Goal: Task Accomplishment & Management: Complete application form

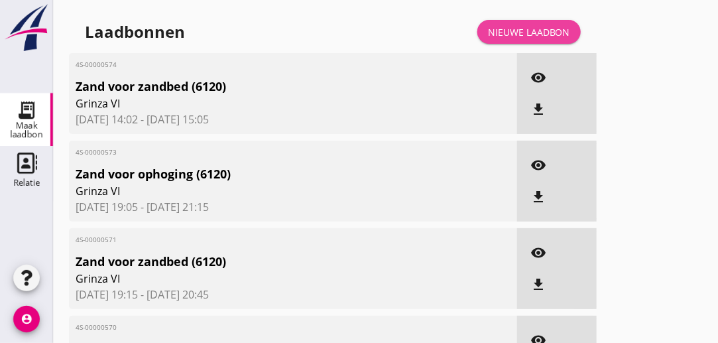
click at [510, 30] on div "Nieuwe laadbon" at bounding box center [529, 32] width 82 height 14
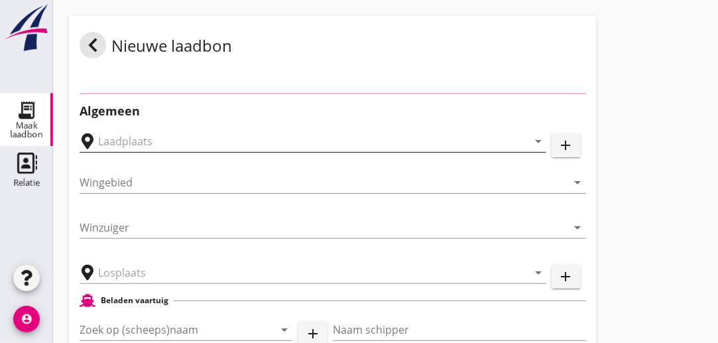
type input "Meerzand KM. 7,800, [GEOGRAPHIC_DATA]"
type input "IJsselmeer Meerzand"
type input "Grinza 6"
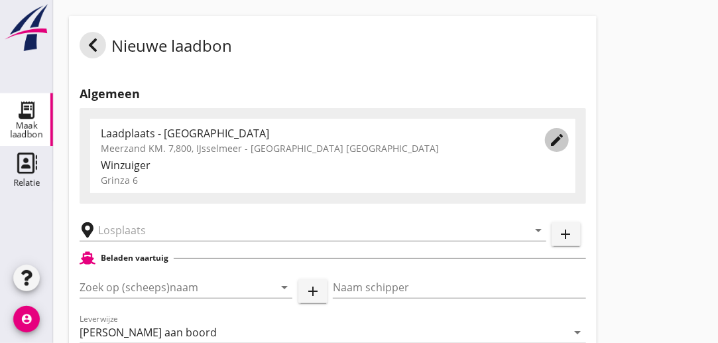
click at [552, 140] on icon "edit" at bounding box center [557, 140] width 16 height 16
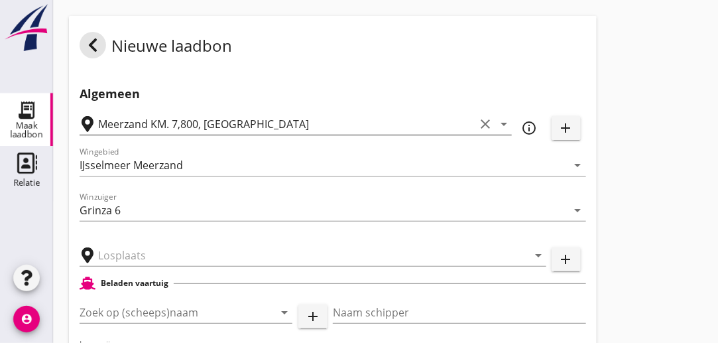
click at [484, 125] on icon "clear" at bounding box center [485, 124] width 16 height 16
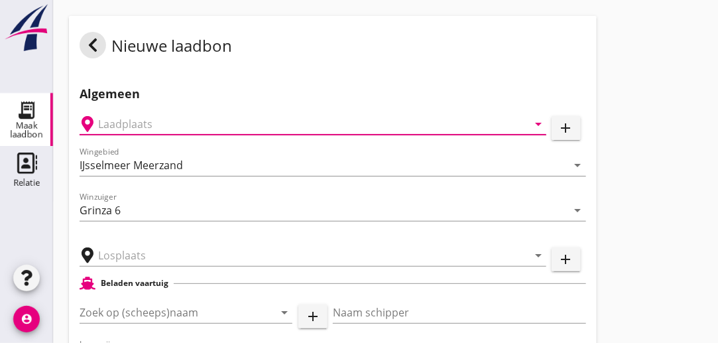
click at [537, 125] on icon "arrow_drop_down" at bounding box center [538, 124] width 16 height 16
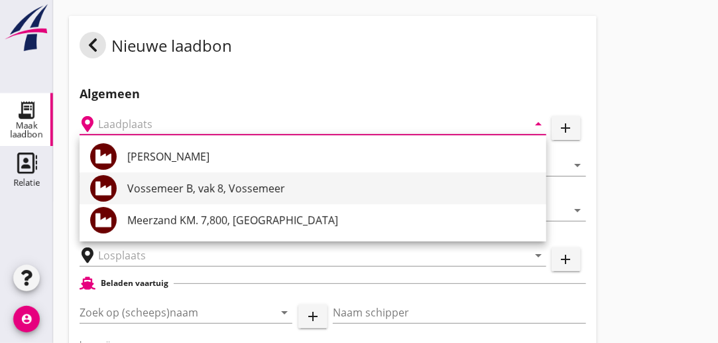
click at [208, 189] on div "Vossemeer B, vak 8, Vossemeer" at bounding box center [331, 188] width 408 height 16
type input "Vossemeer B, vak 8, Vossemeer"
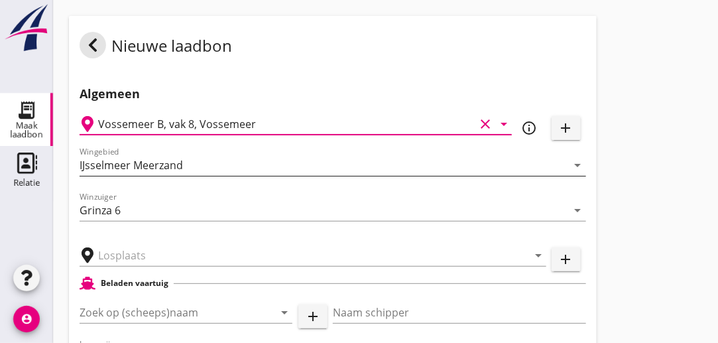
type input "Vossemeer Vak 8A + 9A"
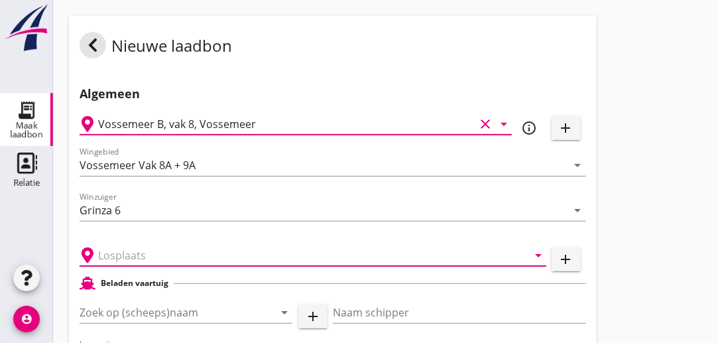
click at [168, 257] on input "text" at bounding box center [303, 254] width 411 height 21
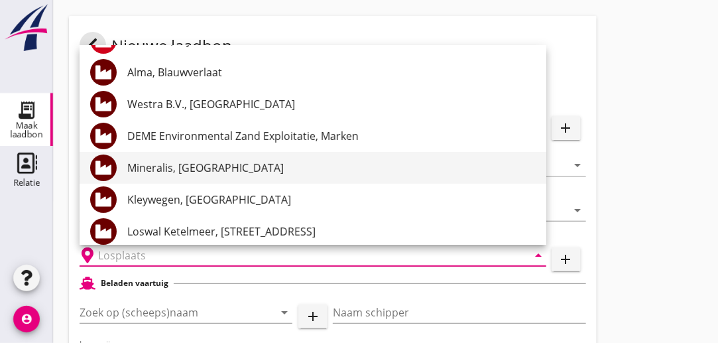
scroll to position [34, 0]
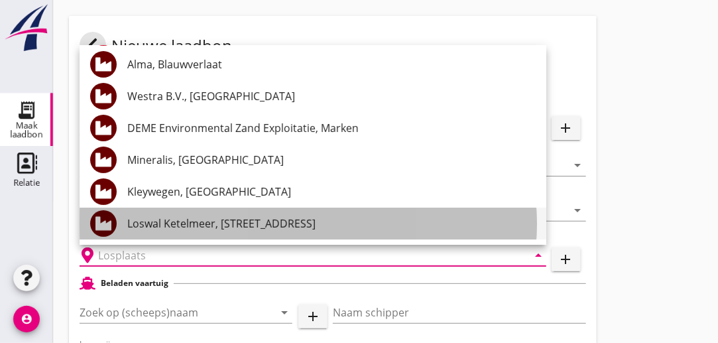
click at [217, 227] on div "Loswal Ketelmeer, [STREET_ADDRESS]" at bounding box center [331, 223] width 408 height 16
type input "Loswal Ketelmeer, [STREET_ADDRESS]"
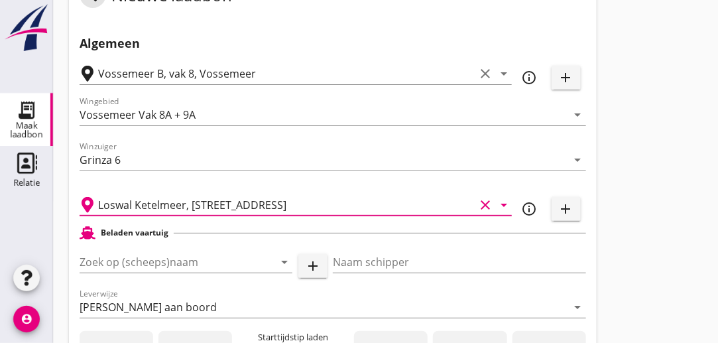
scroll to position [66, 0]
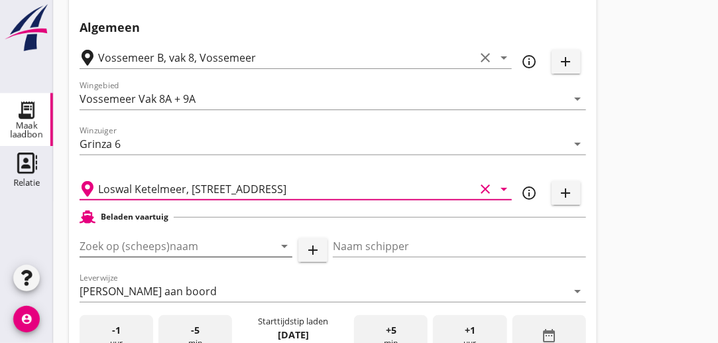
click at [197, 248] on input "Zoek op (scheeps)naam" at bounding box center [168, 245] width 176 height 21
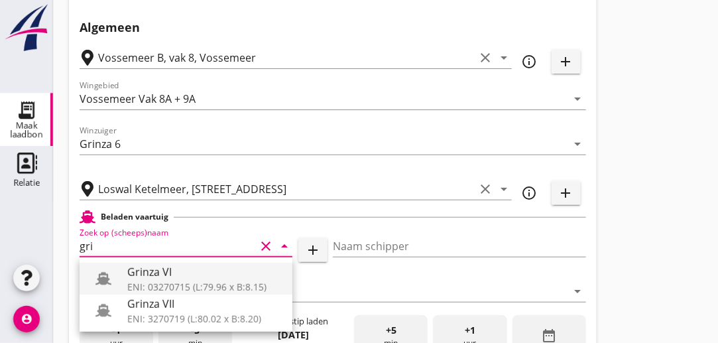
click at [209, 287] on div "ENI: 03270715 (L:79.96 x B:8.15)" at bounding box center [204, 287] width 154 height 14
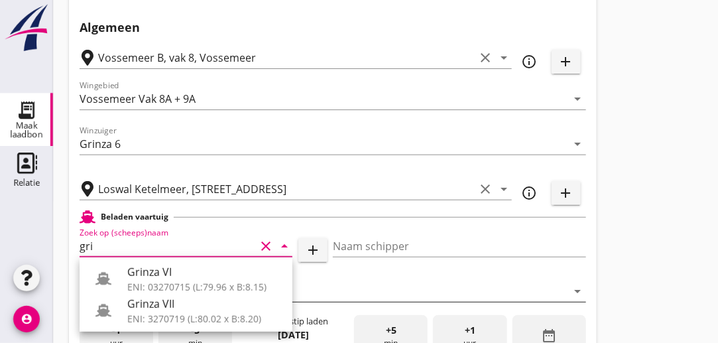
type input "Grinza VI"
type input "[PERSON_NAME]"
type input "646"
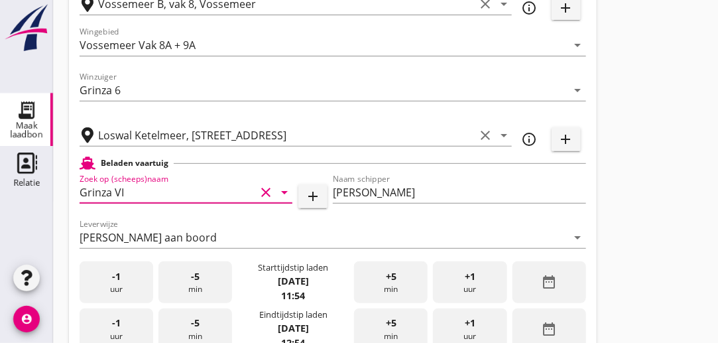
scroll to position [199, 0]
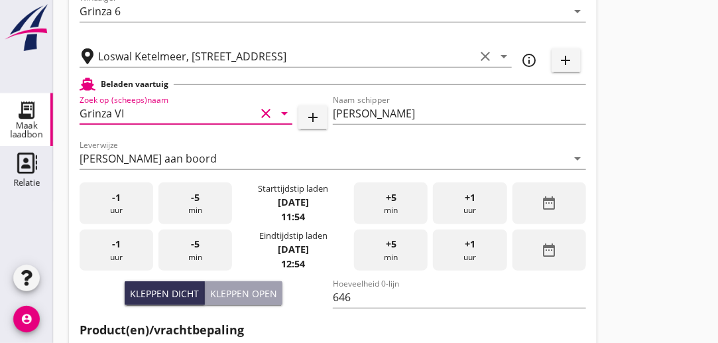
type input "Grinza VI"
click at [112, 201] on div "-1 uur" at bounding box center [117, 203] width 74 height 42
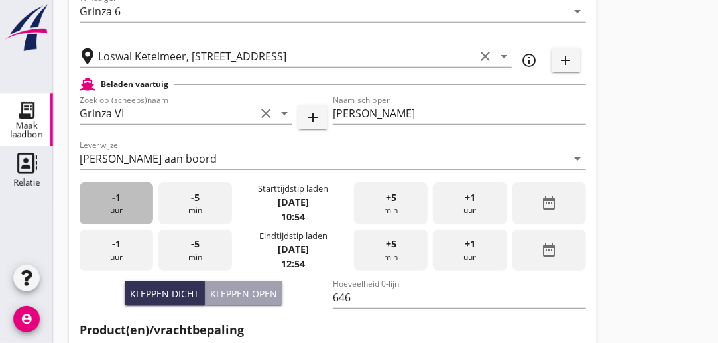
click at [112, 201] on span "-1" at bounding box center [116, 197] width 9 height 15
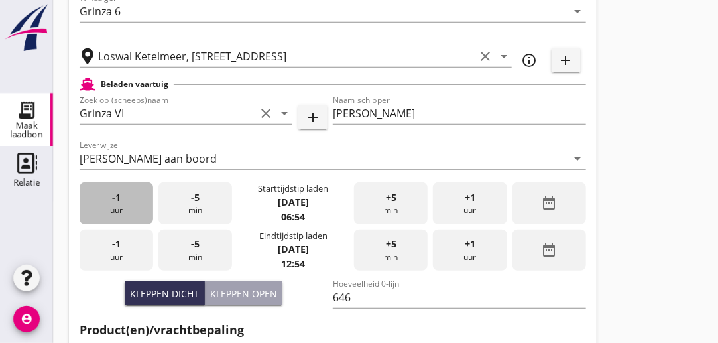
click at [112, 201] on span "-1" at bounding box center [116, 197] width 9 height 15
click at [114, 201] on span "-1" at bounding box center [116, 197] width 9 height 15
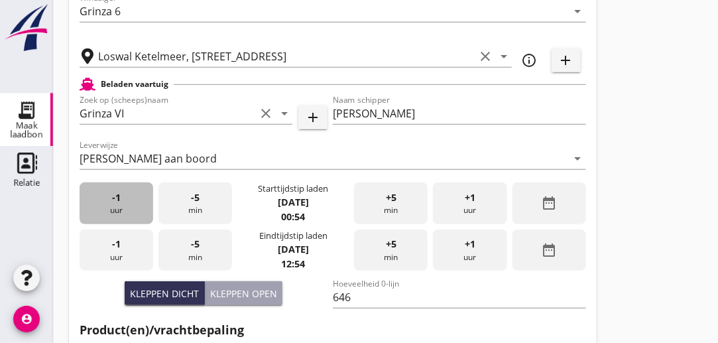
click at [114, 201] on span "-1" at bounding box center [116, 197] width 9 height 15
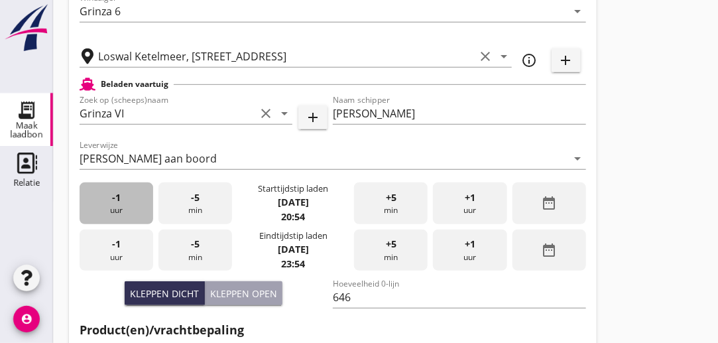
click at [114, 201] on span "-1" at bounding box center [116, 197] width 9 height 15
click at [204, 197] on div "-5 min" at bounding box center [195, 203] width 74 height 42
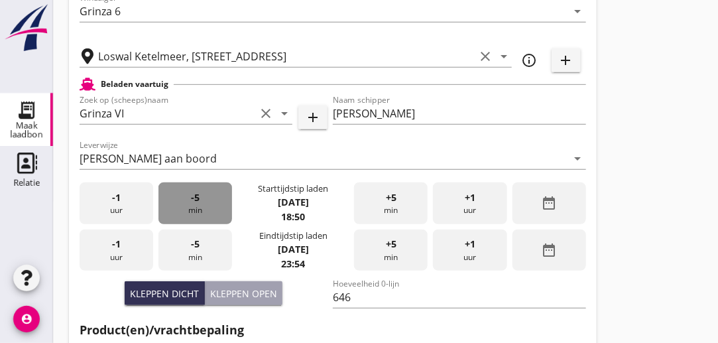
click at [204, 197] on div "-5 min" at bounding box center [195, 203] width 74 height 42
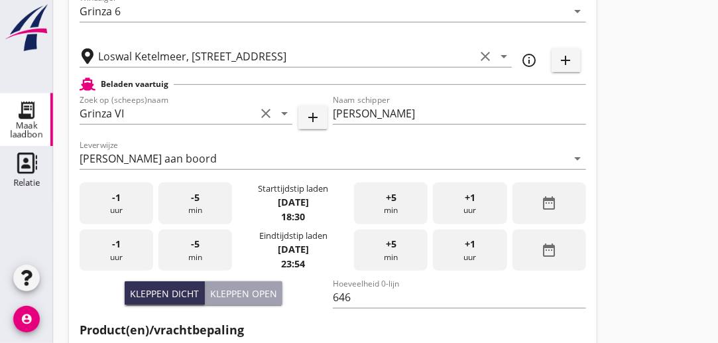
click at [136, 252] on div "-1 uur" at bounding box center [117, 250] width 74 height 42
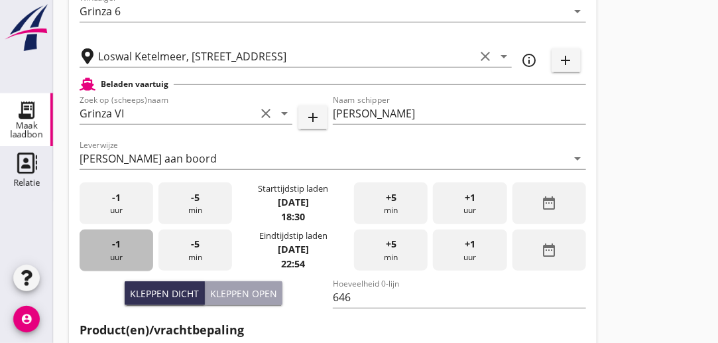
click at [135, 252] on div "-1 uur" at bounding box center [117, 250] width 74 height 42
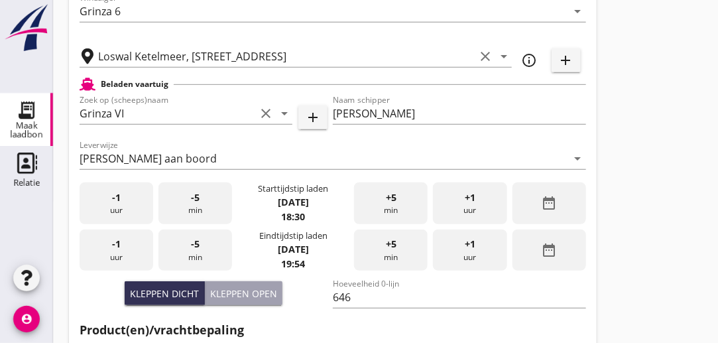
click at [403, 255] on div "+5 min" at bounding box center [391, 250] width 74 height 42
click at [385, 252] on div "+5 min" at bounding box center [391, 250] width 74 height 42
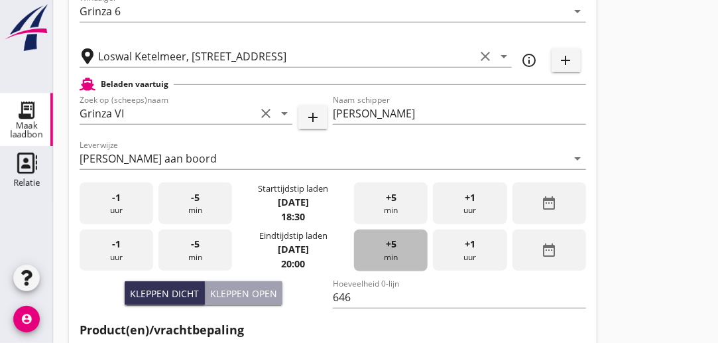
click at [404, 246] on div "+5 min" at bounding box center [391, 250] width 74 height 42
click at [404, 247] on div "+5 min" at bounding box center [391, 250] width 74 height 42
click at [404, 248] on div "+5 min" at bounding box center [391, 250] width 74 height 42
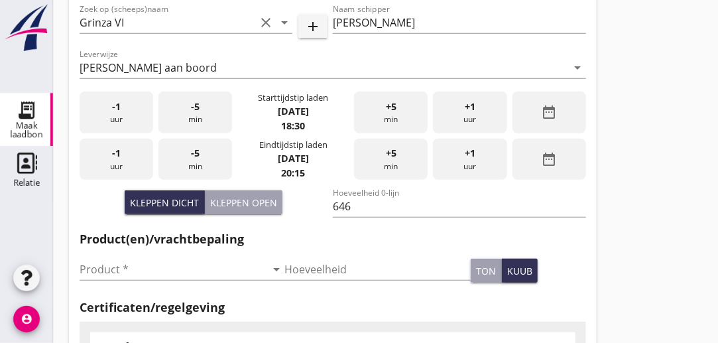
scroll to position [331, 0]
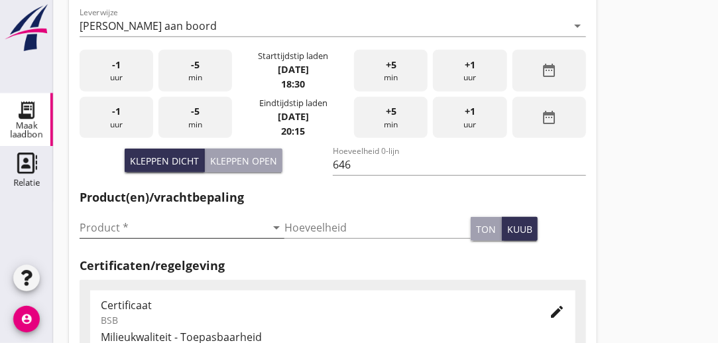
click at [154, 227] on input "Product *" at bounding box center [173, 227] width 186 height 21
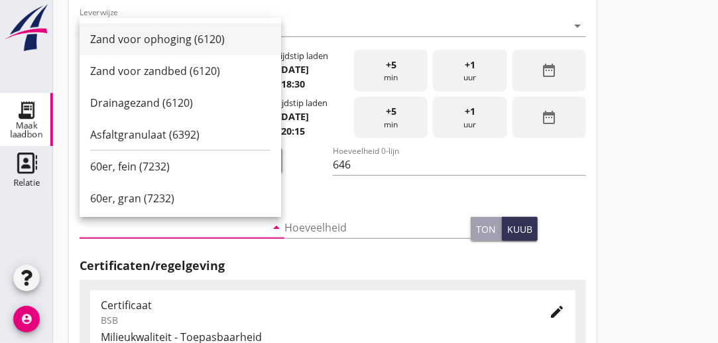
click at [164, 40] on div "Zand voor ophoging (6120)" at bounding box center [180, 39] width 180 height 16
type input "Zand voor ophoging (6120)"
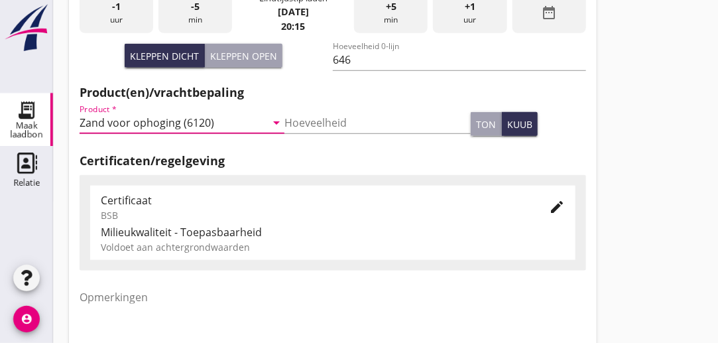
scroll to position [464, 0]
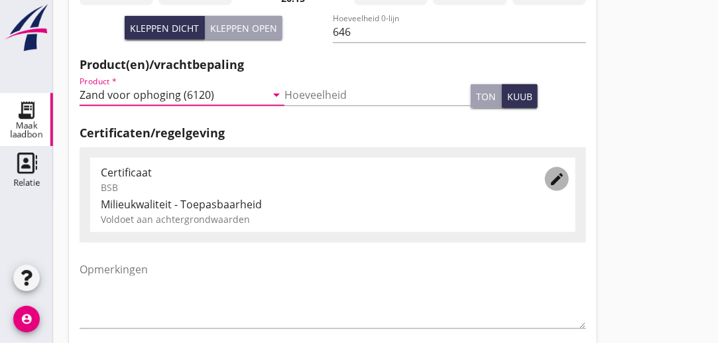
click at [555, 180] on icon "edit" at bounding box center [557, 179] width 16 height 16
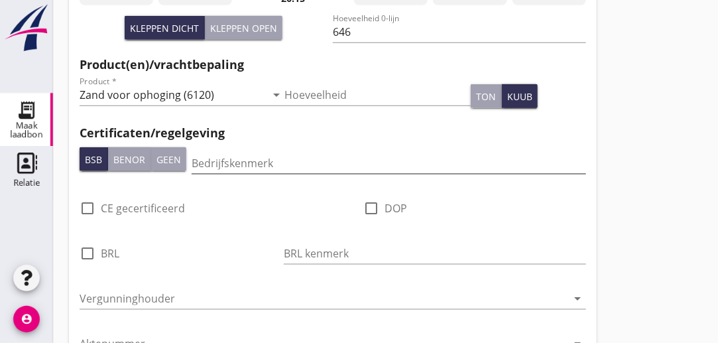
click at [276, 166] on input "Bedrijfskenmerk" at bounding box center [388, 162] width 394 height 21
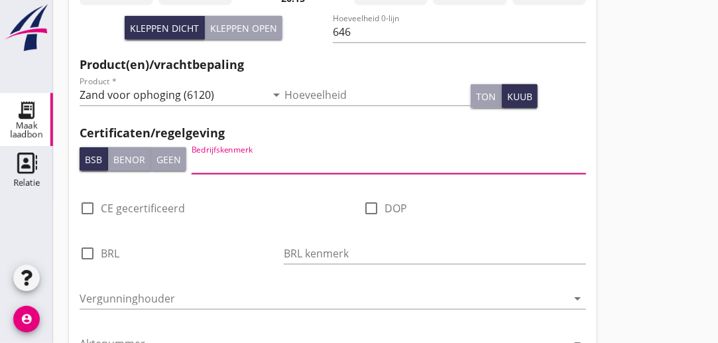
type input "DEME"
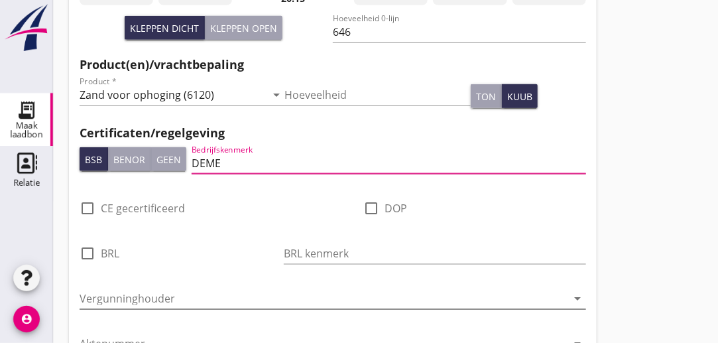
click at [187, 300] on input "Vergunninghouder" at bounding box center [324, 298] width 488 height 21
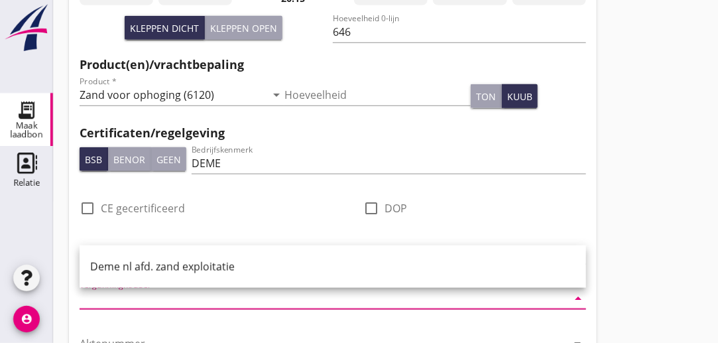
click at [164, 270] on div "Deme nl afd. zand exploitatie" at bounding box center [332, 266] width 485 height 16
type input "Deme nl afd. zand exploitatie"
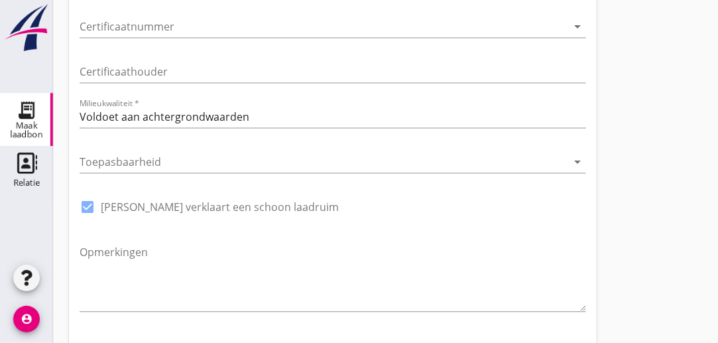
scroll to position [879, 0]
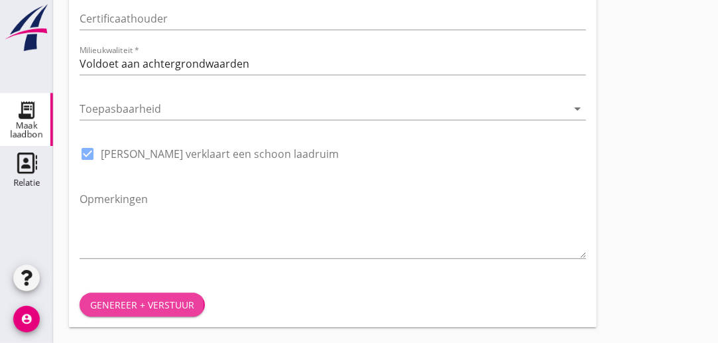
click at [176, 304] on div "Genereer + verstuur" at bounding box center [142, 304] width 104 height 14
